Goal: Contribute content

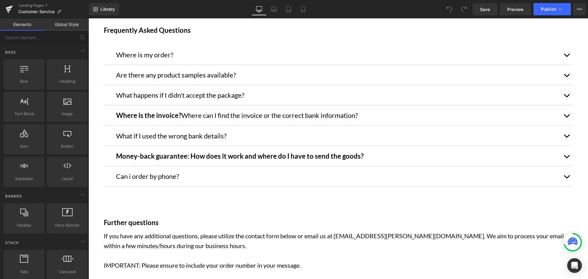
click at [567, 178] on span "button" at bounding box center [567, 178] width 0 height 0
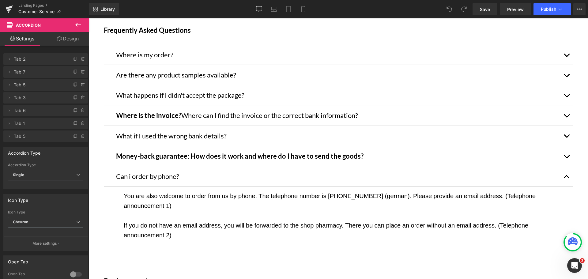
click at [266, 205] on p "You are also welcome to order from us by phone. The telephone number is [PHONE_…" at bounding box center [338, 201] width 429 height 20
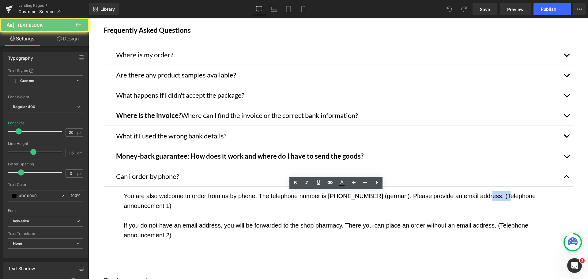
click at [266, 205] on p "You are also welcome to order from us by phone. The telephone number is [PHONE_…" at bounding box center [338, 201] width 429 height 20
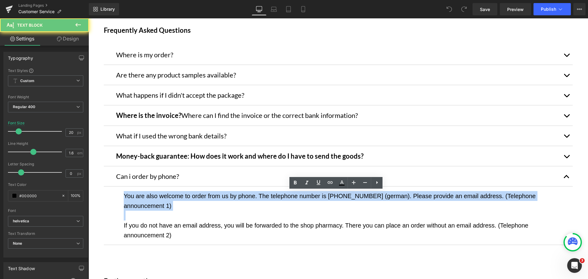
click at [266, 205] on p "You are also welcome to order from us by phone. The telephone number is [PHONE_…" at bounding box center [338, 201] width 429 height 20
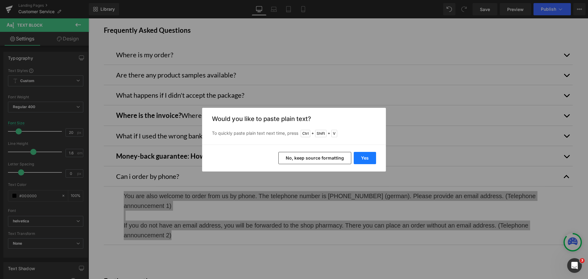
click at [370, 155] on button "Yes" at bounding box center [365, 158] width 22 height 12
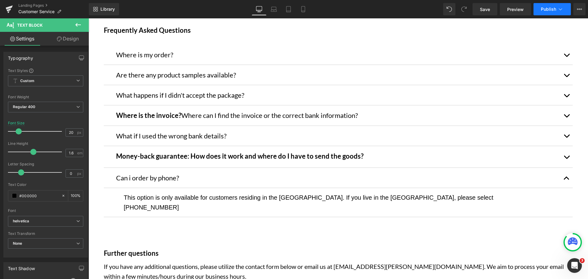
click at [540, 13] on button "Publish" at bounding box center [552, 9] width 37 height 12
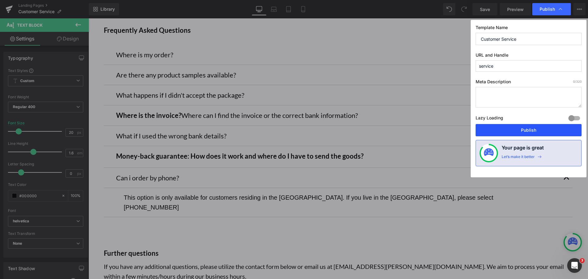
click at [518, 128] on button "Publish" at bounding box center [529, 130] width 106 height 12
